Goal: Check status: Check status

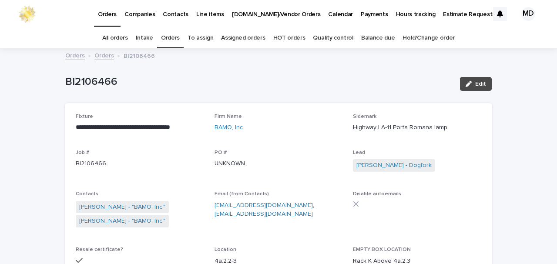
click at [173, 40] on link "Orders" at bounding box center [170, 38] width 19 height 20
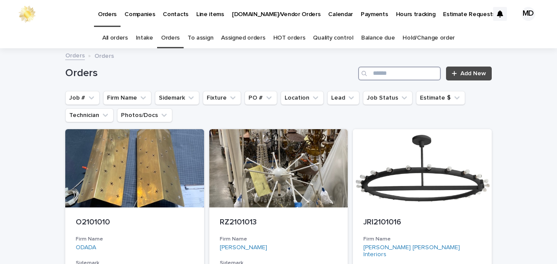
click at [392, 71] on input "Search" at bounding box center [399, 74] width 83 height 14
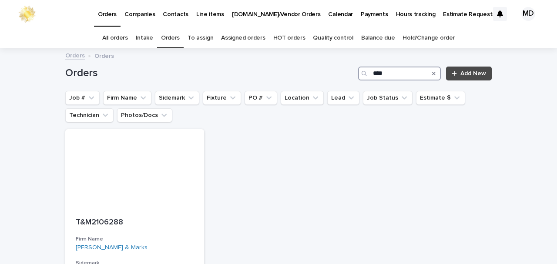
type input "****"
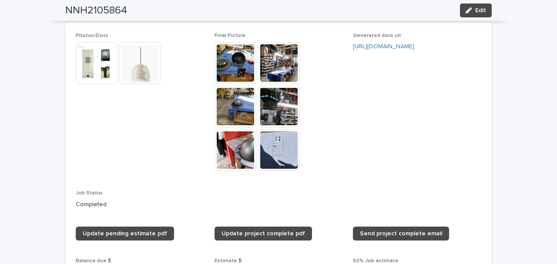
scroll to position [813, 0]
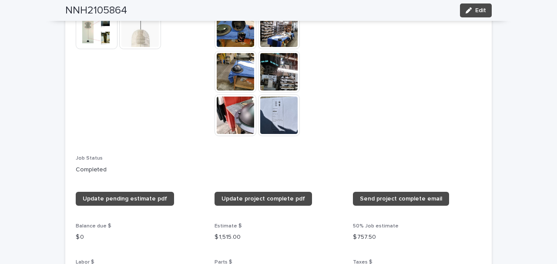
click at [295, 111] on img at bounding box center [279, 116] width 42 height 42
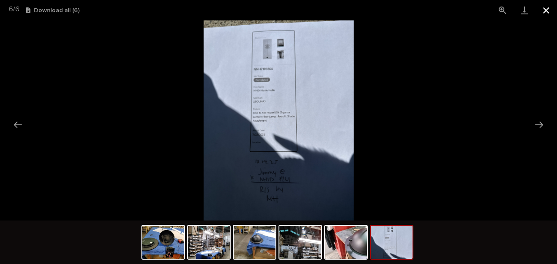
click at [544, 10] on button "Close gallery" at bounding box center [547, 10] width 22 height 20
